Goal: Find contact information: Find contact information

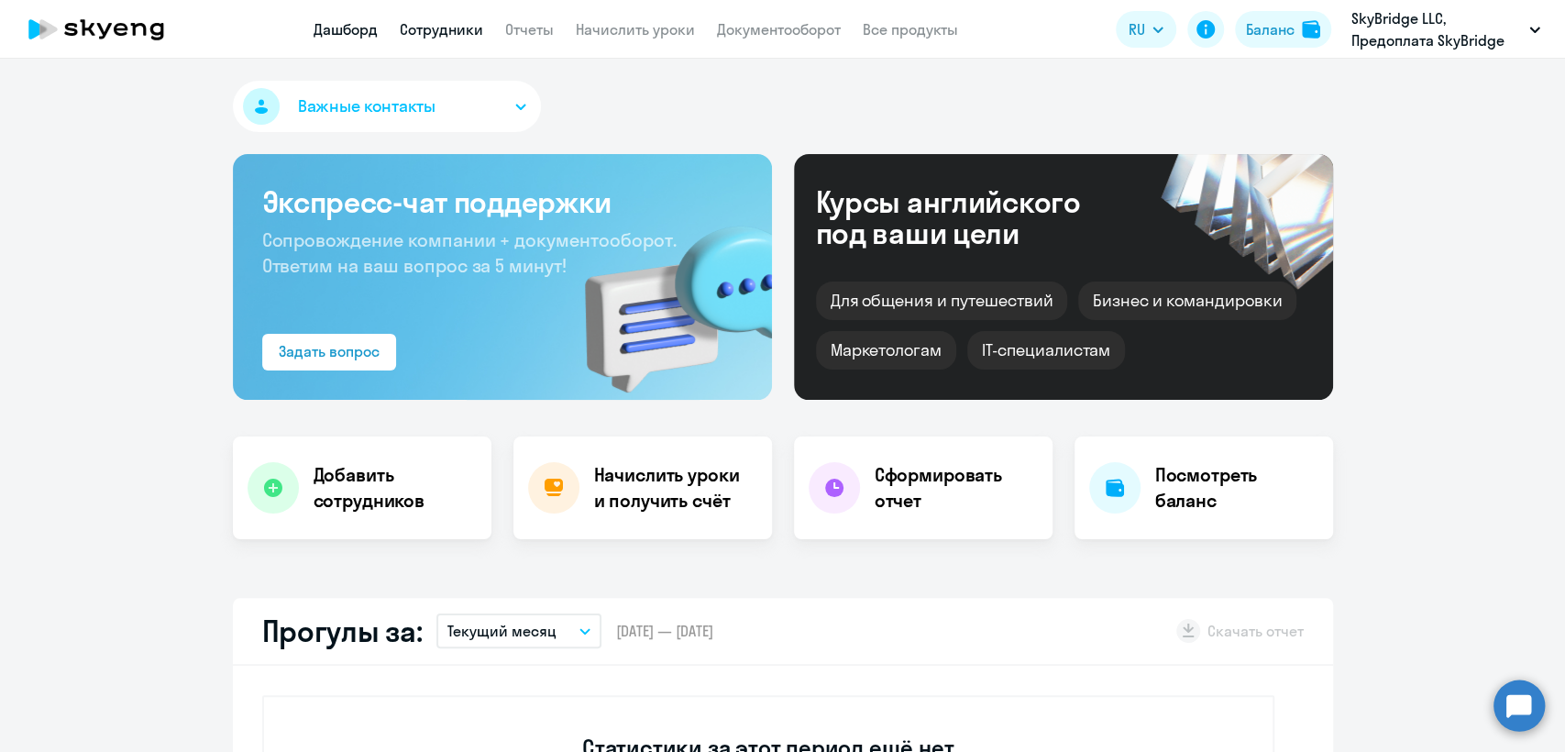
click at [448, 36] on link "Сотрудники" at bounding box center [441, 29] width 83 height 18
click at [448, 34] on link "Сотрудники" at bounding box center [441, 29] width 83 height 18
select select "30"
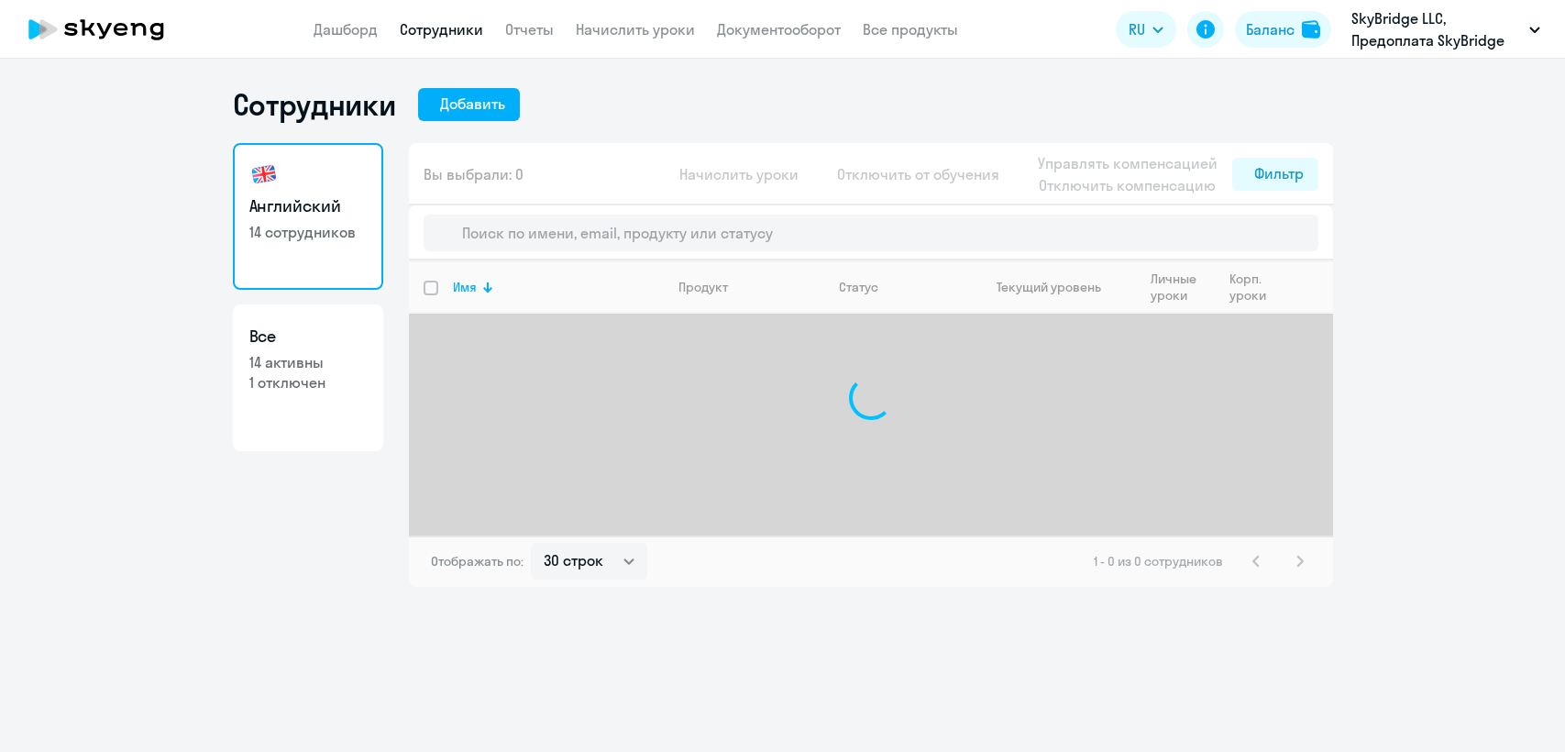
select select "30"
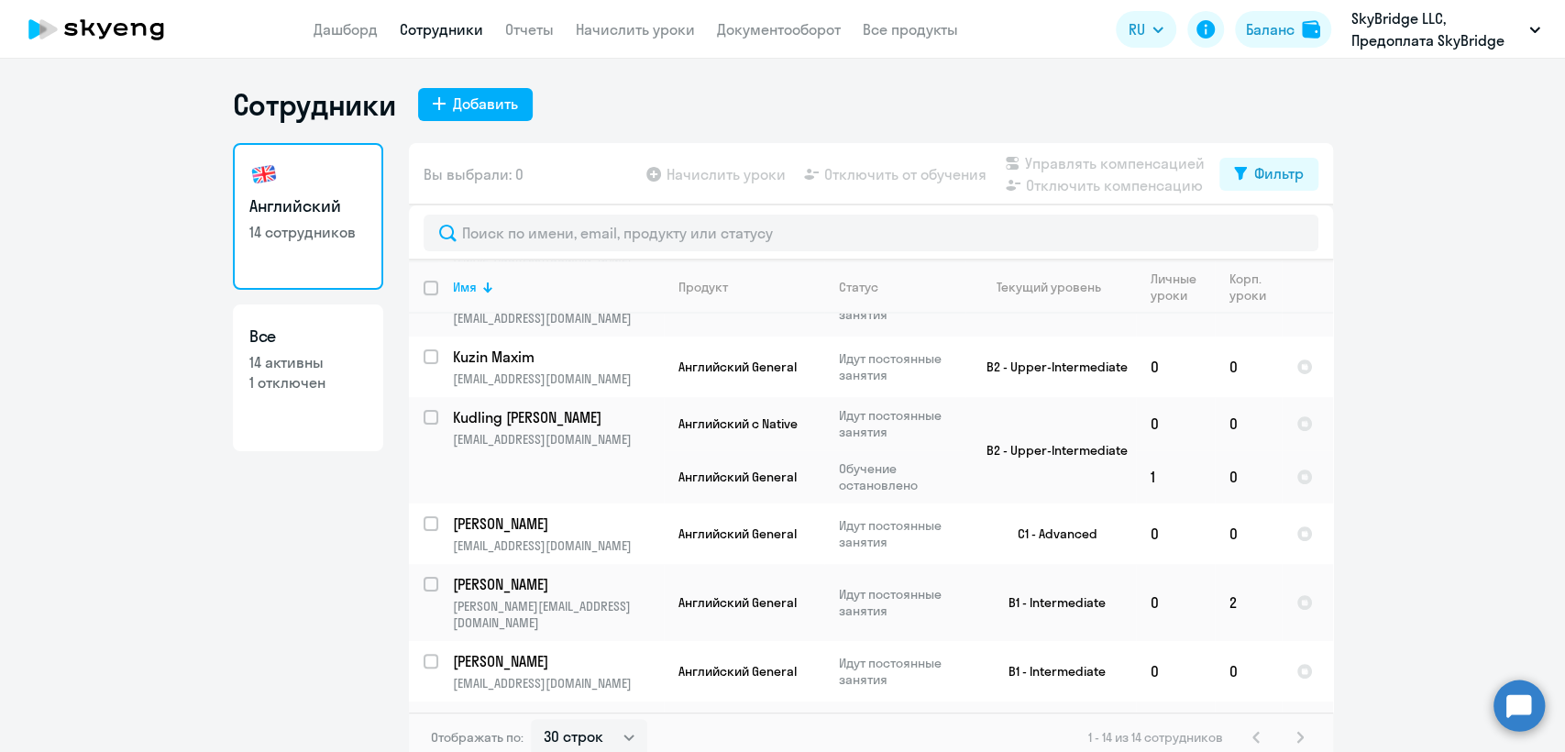
scroll to position [492, 0]
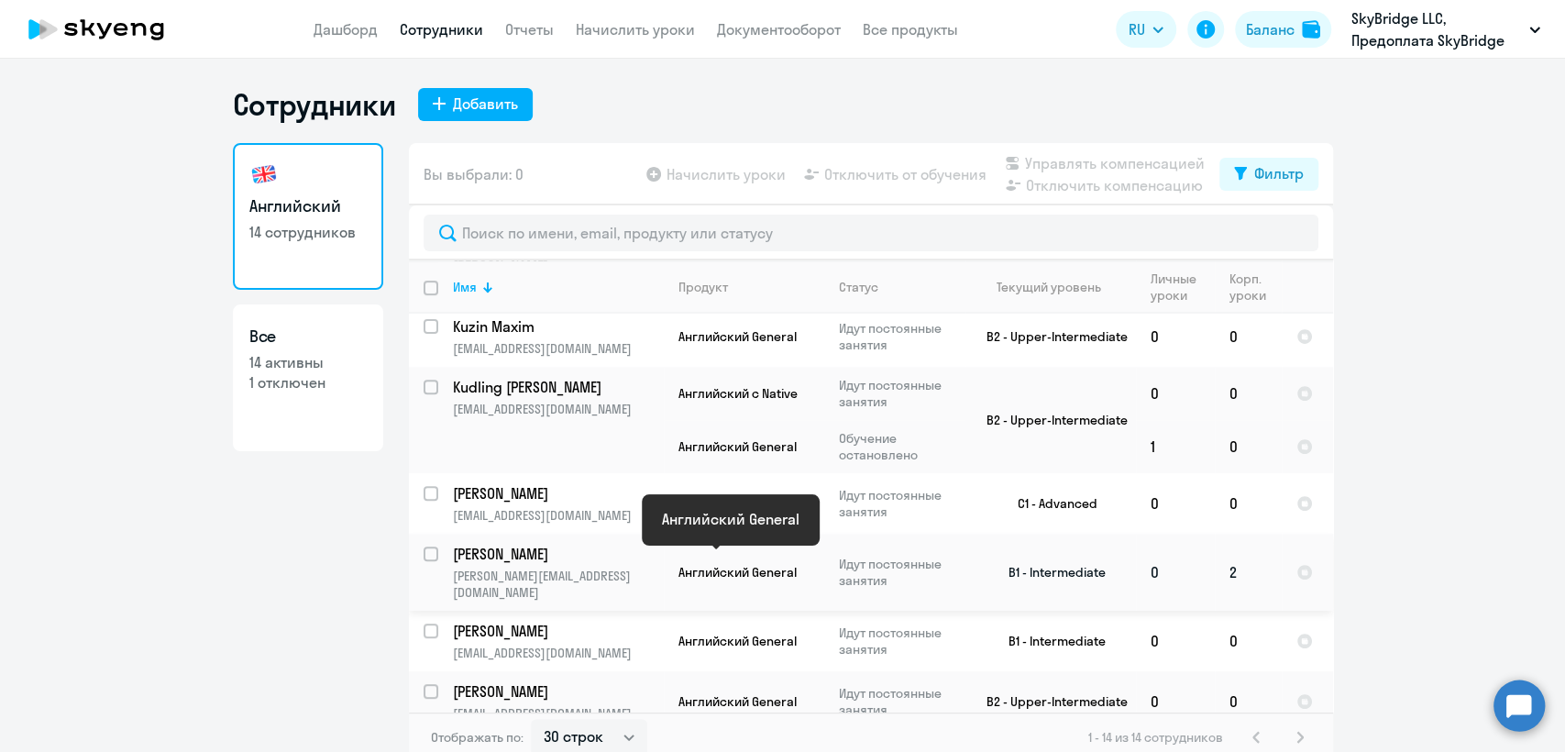
click at [644, 568] on p "[PERSON_NAME][EMAIL_ADDRESS][DOMAIN_NAME]" at bounding box center [558, 584] width 210 height 33
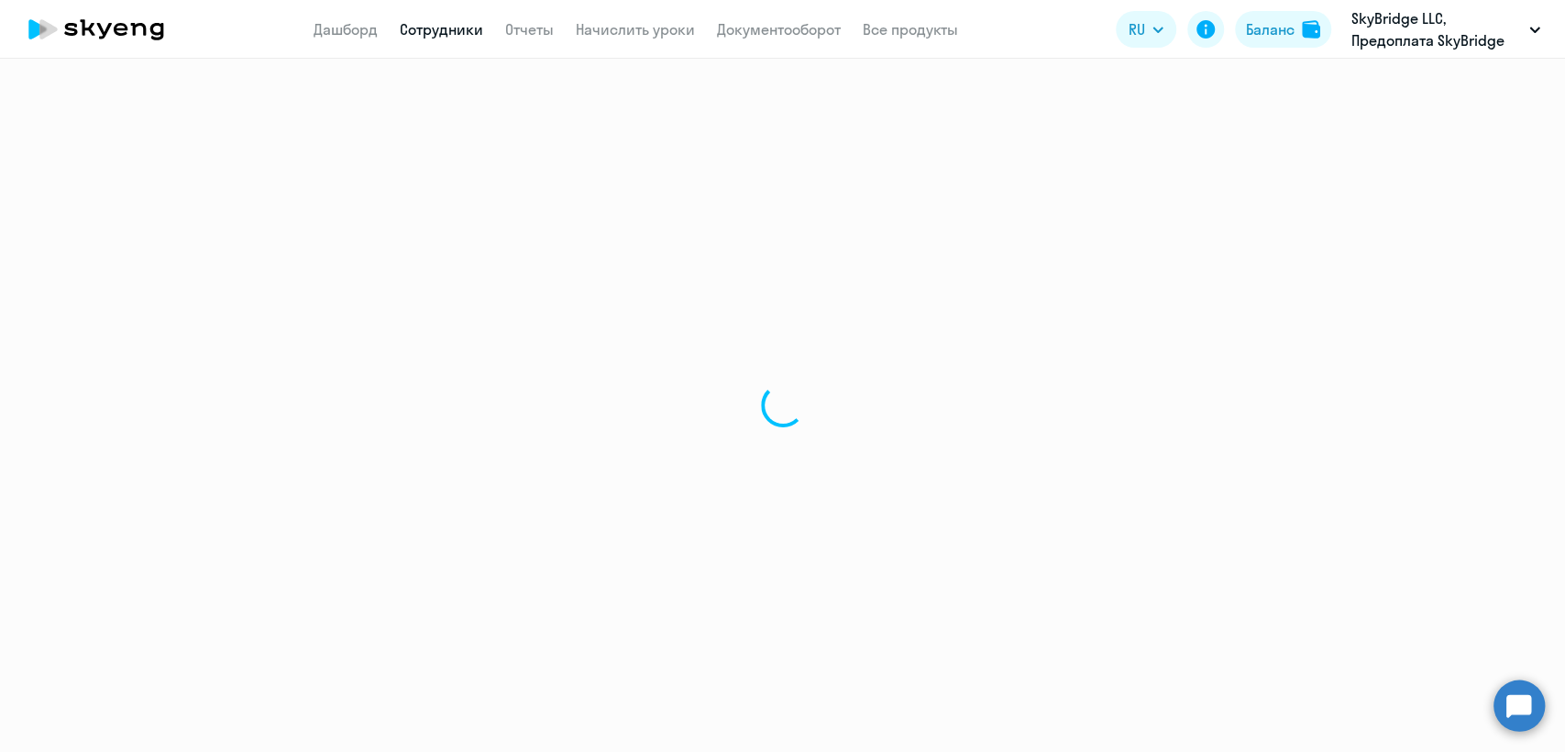
select select "english"
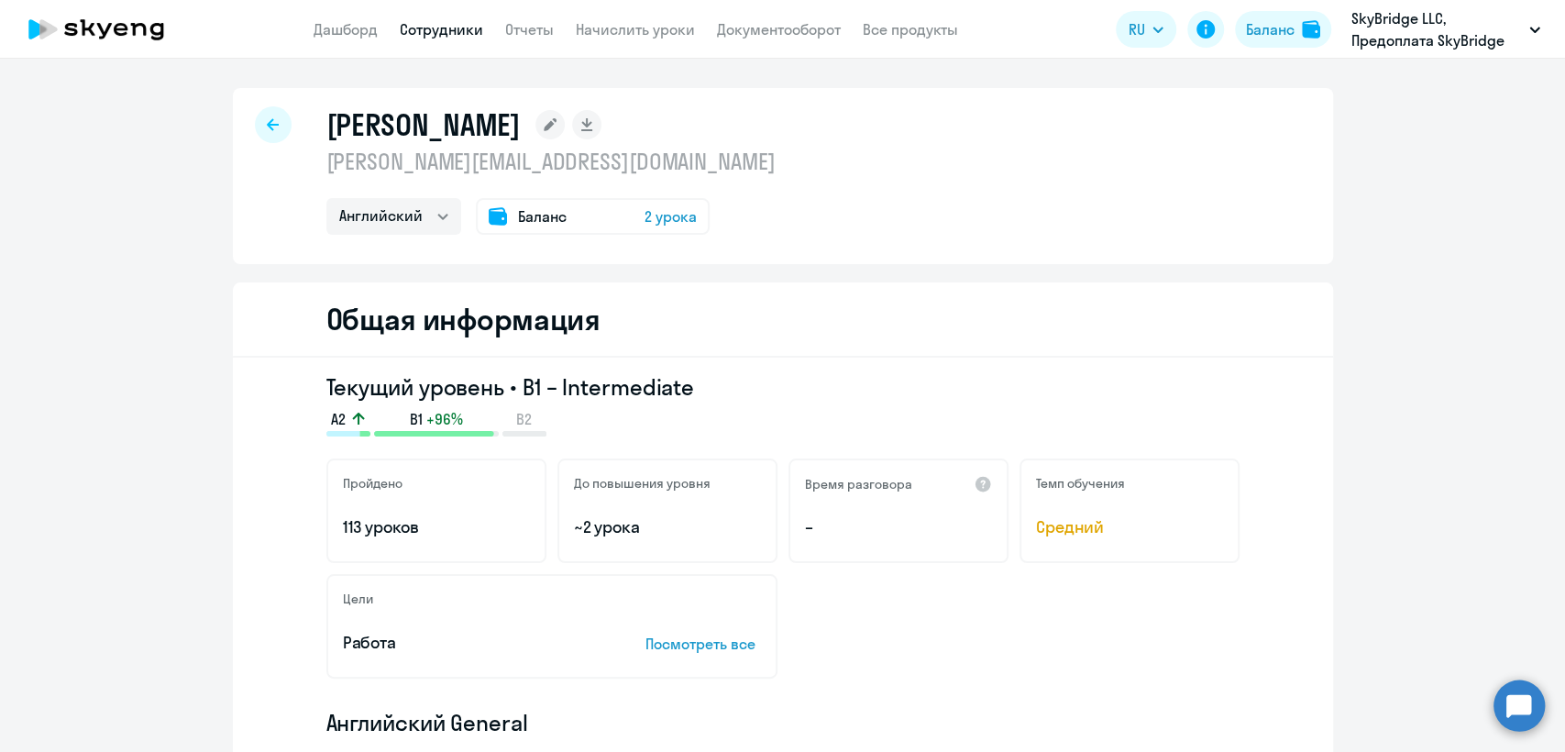
click at [437, 166] on p "[PERSON_NAME][EMAIL_ADDRESS][DOMAIN_NAME]" at bounding box center [550, 161] width 449 height 29
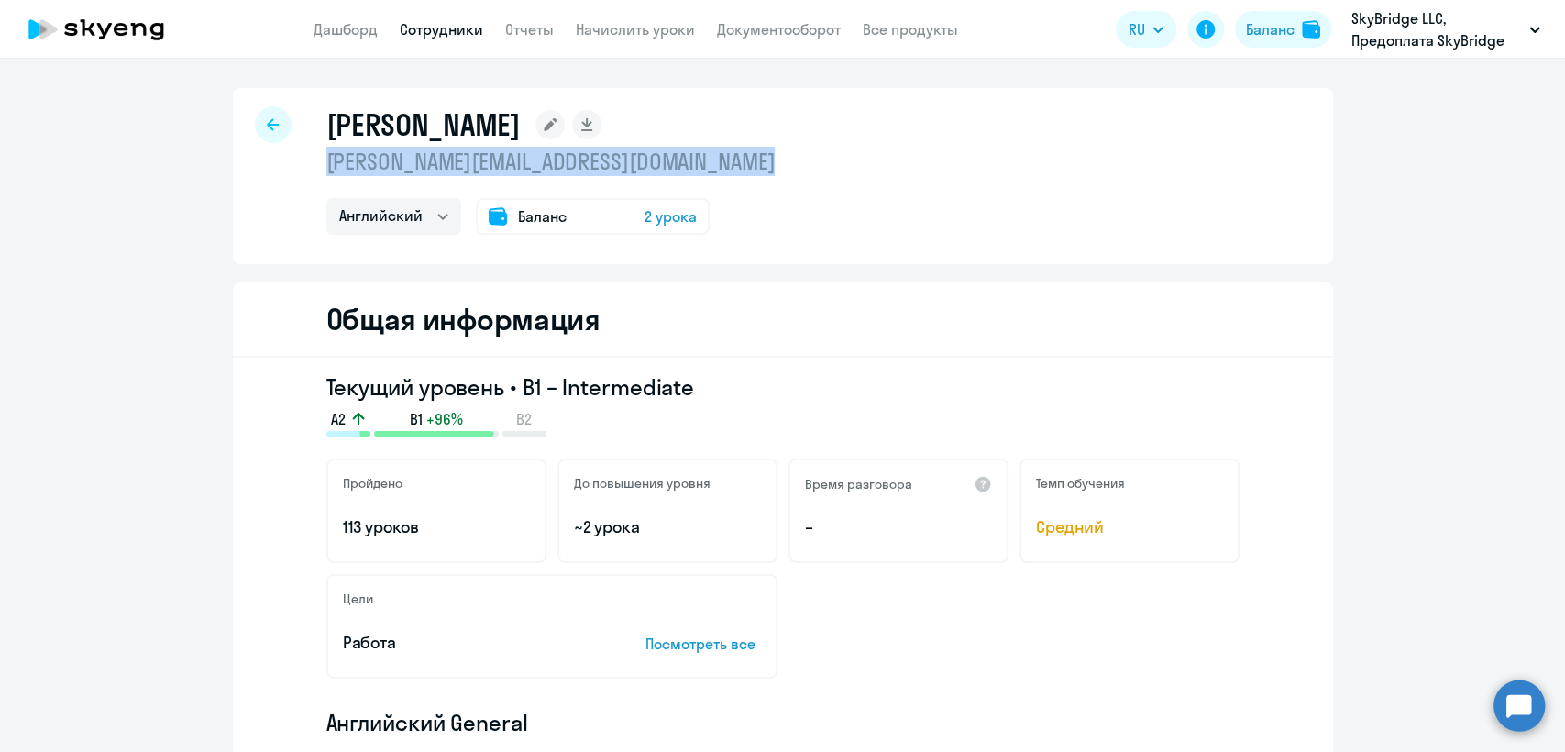
click at [437, 166] on p "[PERSON_NAME][EMAIL_ADDRESS][DOMAIN_NAME]" at bounding box center [550, 161] width 449 height 29
copy p "[PERSON_NAME][EMAIL_ADDRESS][DOMAIN_NAME]"
